Goal: Task Accomplishment & Management: Use online tool/utility

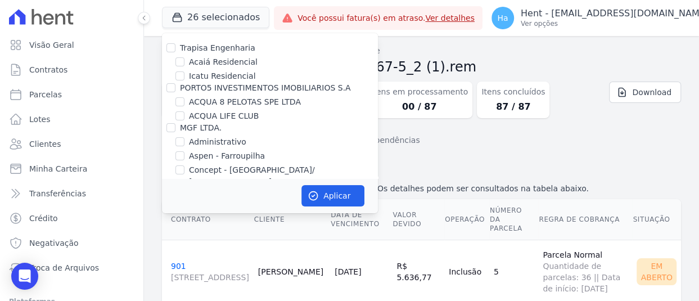
scroll to position [357, 0]
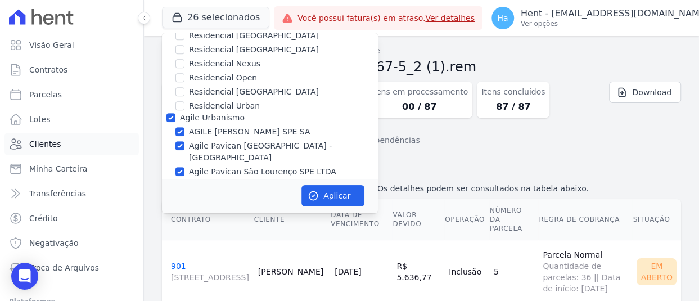
click at [62, 145] on link "Clientes" at bounding box center [71, 144] width 134 height 22
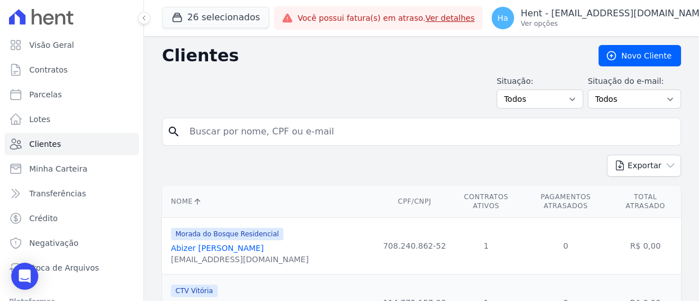
click at [252, 138] on input "search" at bounding box center [429, 131] width 493 height 22
type input "Mesquista"
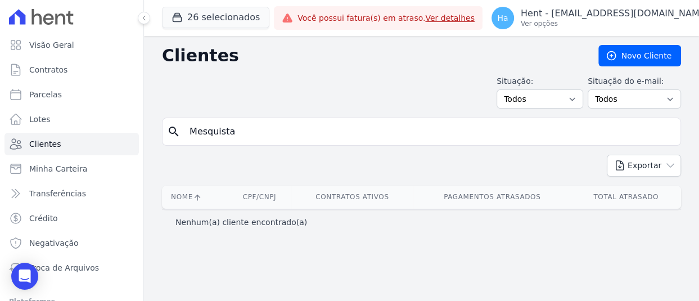
click at [224, 133] on input "Mesquista" at bounding box center [429, 131] width 493 height 22
type input "Mesquita"
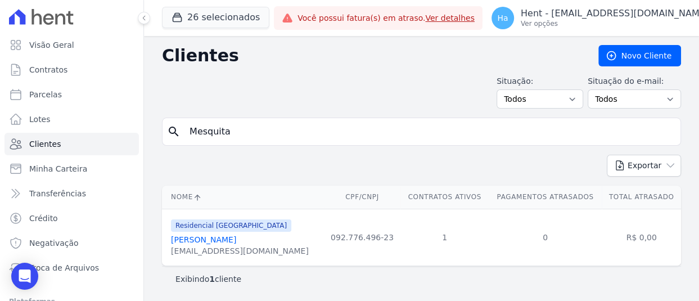
click at [224, 242] on link "André De Mesquita Duarte" at bounding box center [203, 239] width 65 height 9
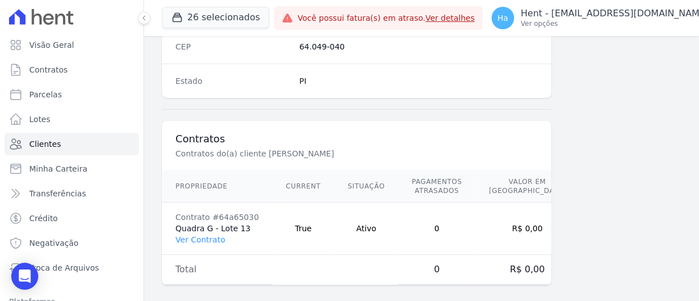
scroll to position [759, 0]
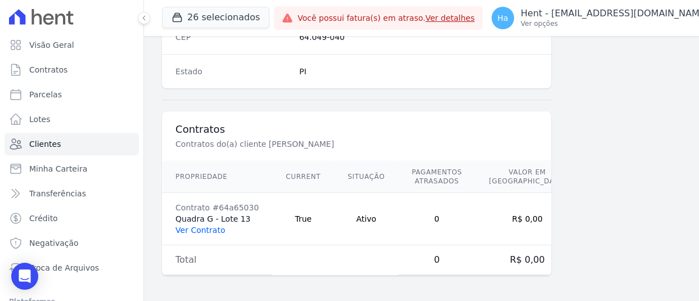
click at [197, 225] on link "Ver Contrato" at bounding box center [199, 229] width 49 height 9
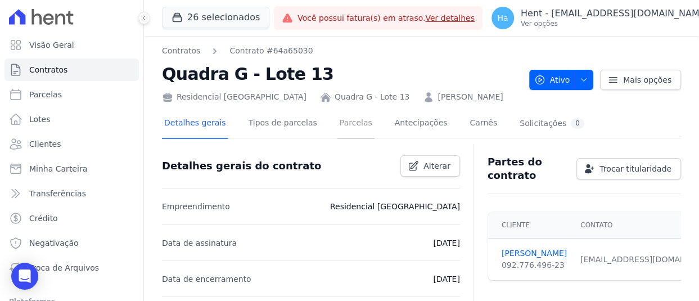
click at [337, 125] on link "Parcelas" at bounding box center [355, 124] width 37 height 30
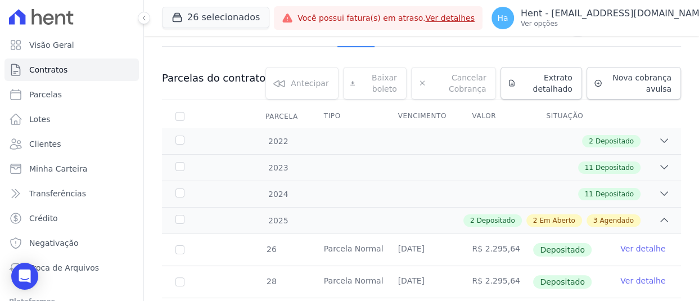
scroll to position [281, 0]
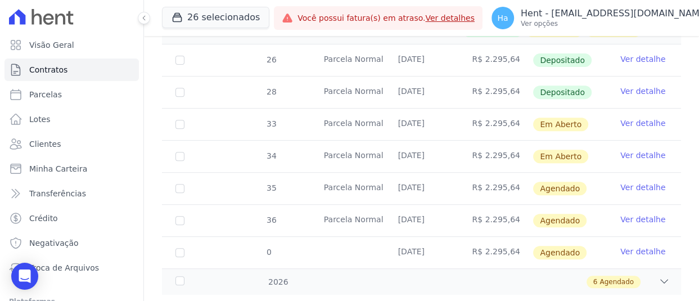
click at [636, 122] on link "Ver detalhe" at bounding box center [642, 123] width 45 height 11
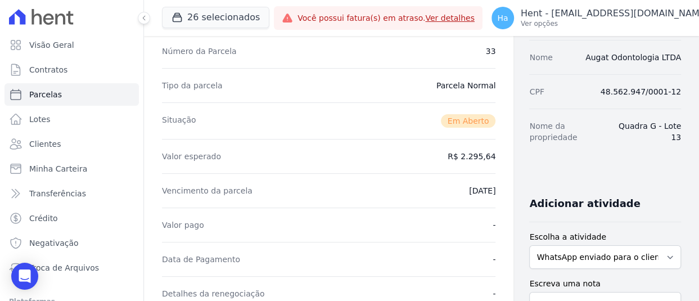
scroll to position [394, 0]
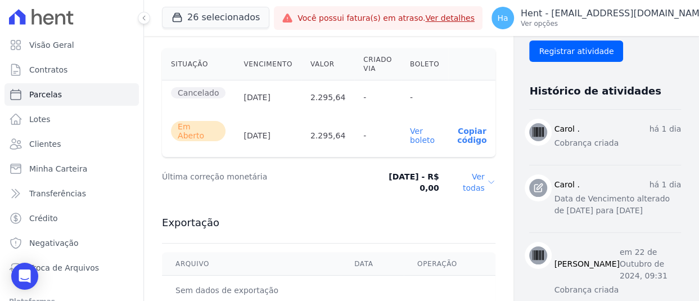
click at [410, 139] on link "Ver boleto" at bounding box center [422, 136] width 25 height 18
click at [628, 16] on p "Hent - [EMAIL_ADDRESS][DOMAIN_NAME]" at bounding box center [615, 13] width 188 height 11
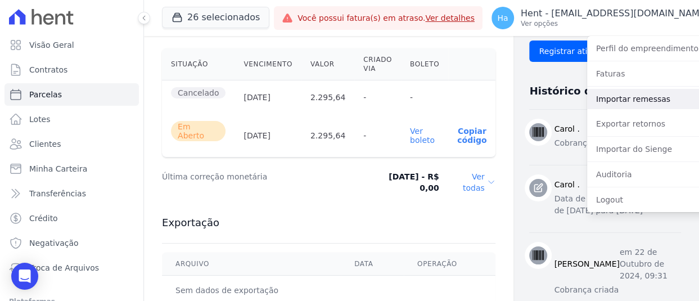
click at [607, 101] on link "Importar remessas" at bounding box center [659, 99] width 144 height 20
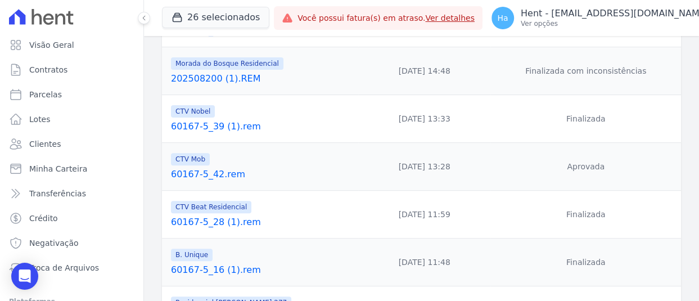
scroll to position [225, 0]
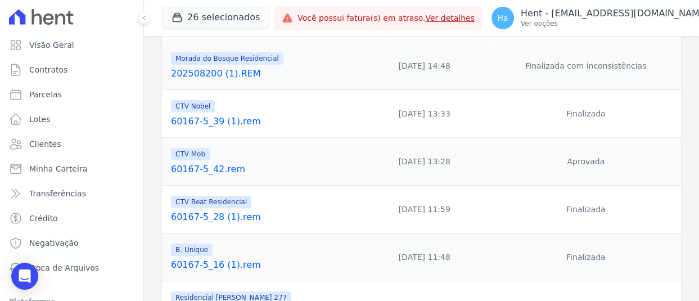
click at [222, 124] on link "60167-5_39 (1).rem" at bounding box center [262, 121] width 183 height 13
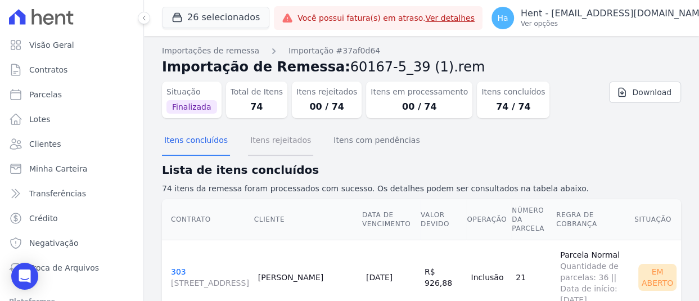
click at [292, 151] on button "Itens rejeitados" at bounding box center [280, 141] width 65 height 29
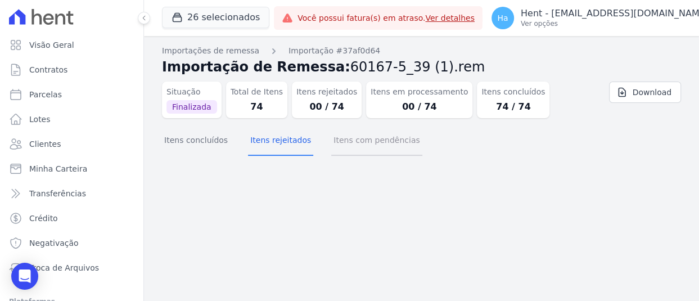
click at [338, 146] on button "Itens com pendências" at bounding box center [376, 141] width 91 height 29
click at [209, 142] on button "Itens concluídos" at bounding box center [196, 141] width 68 height 29
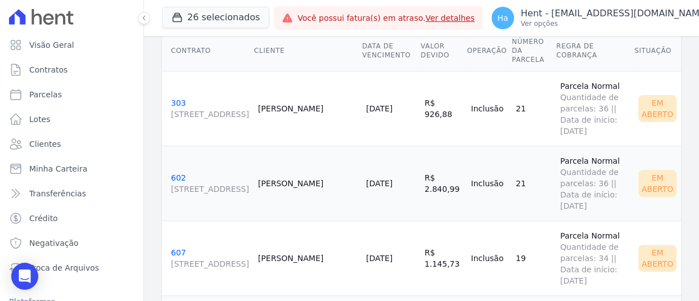
scroll to position [3955, 0]
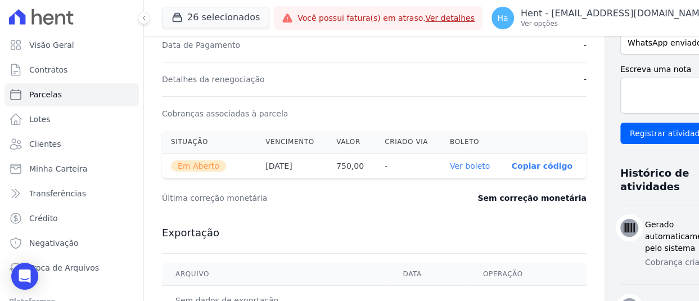
scroll to position [169, 0]
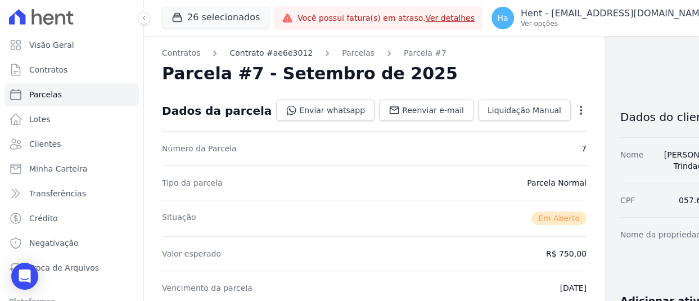
click at [277, 49] on link "Contrato #ae6e3012" at bounding box center [270, 53] width 83 height 12
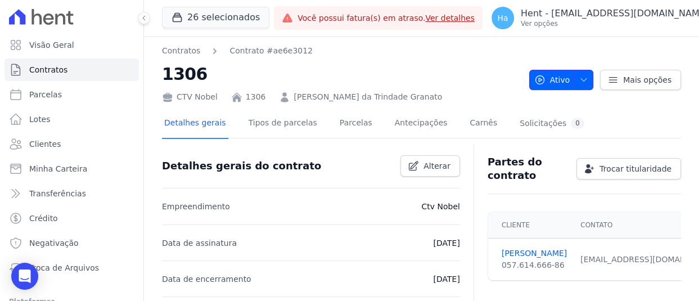
click at [579, 82] on icon "button" at bounding box center [583, 79] width 9 height 9
